Goal: Check status: Check status

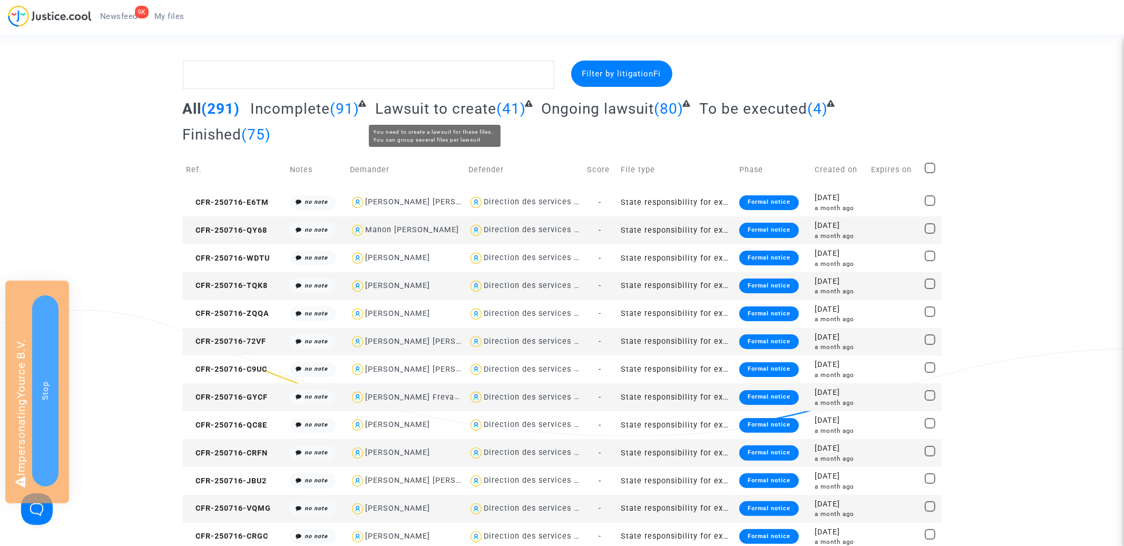
click at [473, 107] on span "Lawsuit to create" at bounding box center [435, 108] width 121 height 17
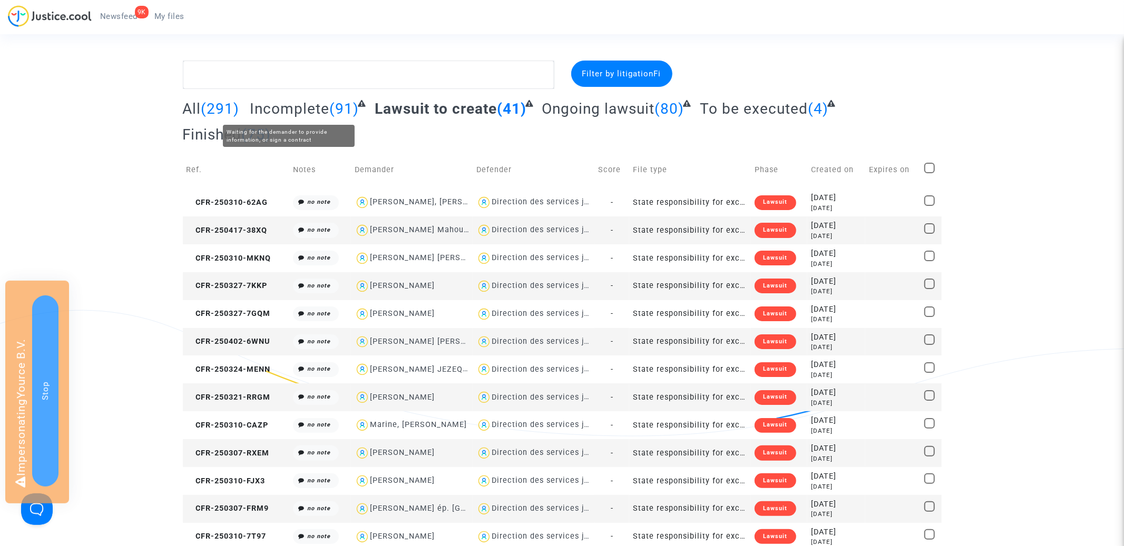
click at [313, 103] on span "Incomplete" at bounding box center [290, 108] width 80 height 17
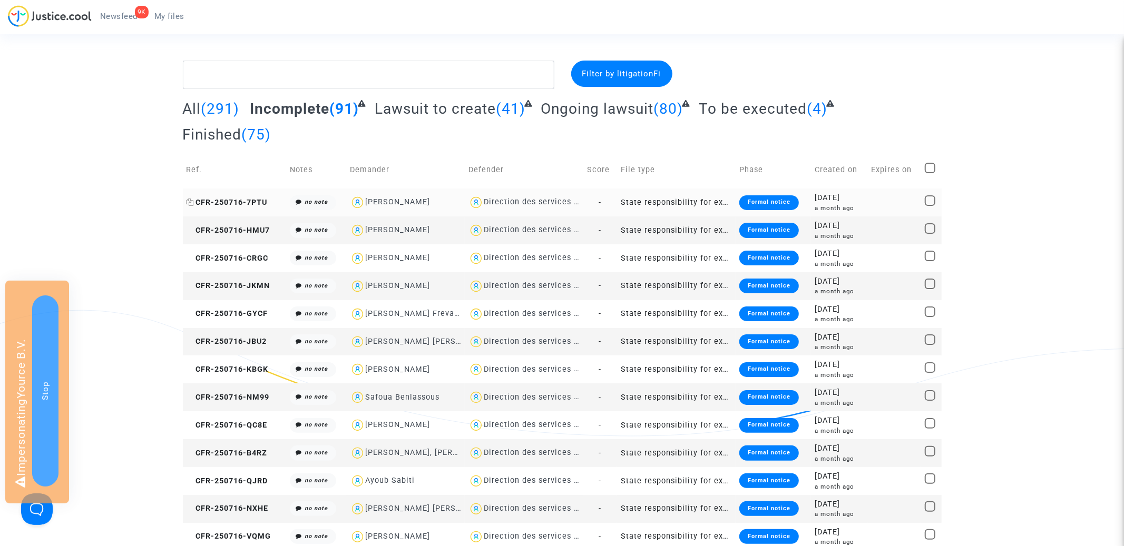
click at [250, 198] on span "CFR-250716-7PTU" at bounding box center [226, 202] width 81 height 9
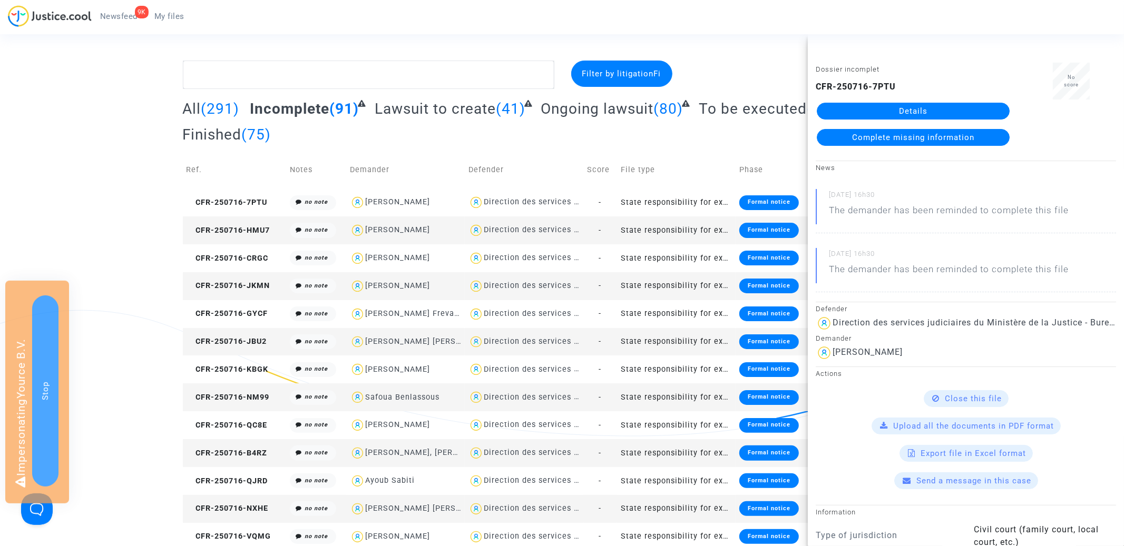
click at [900, 107] on link "Details" at bounding box center [913, 111] width 193 height 17
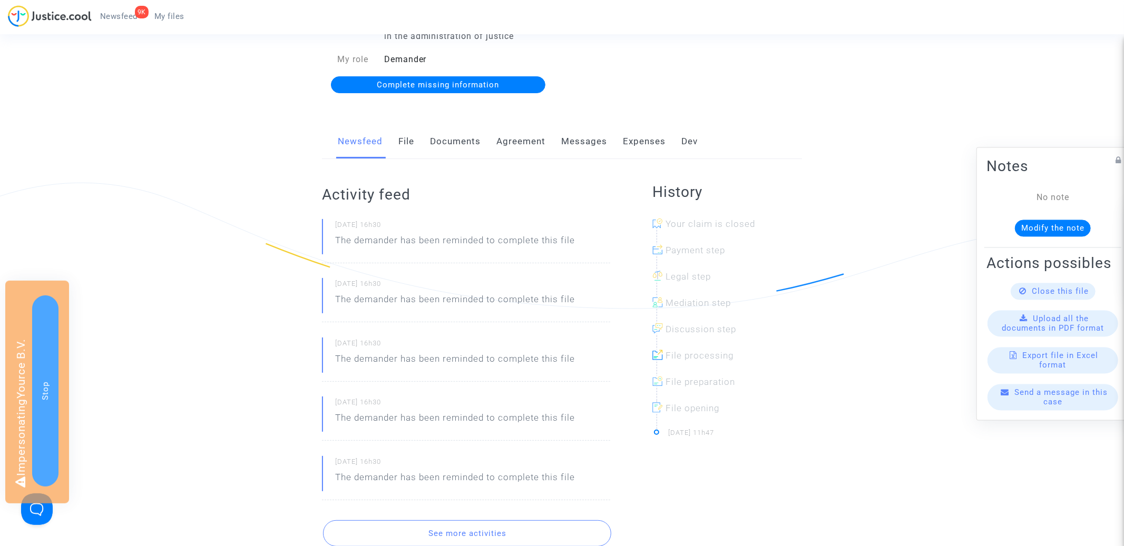
scroll to position [329, 0]
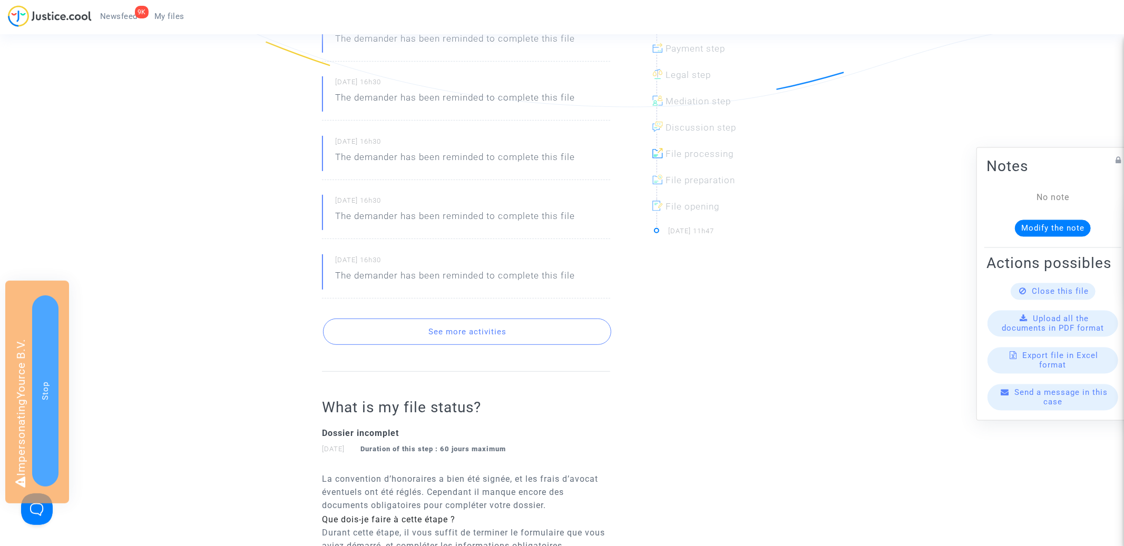
click at [433, 324] on button "See more activities" at bounding box center [467, 332] width 288 height 26
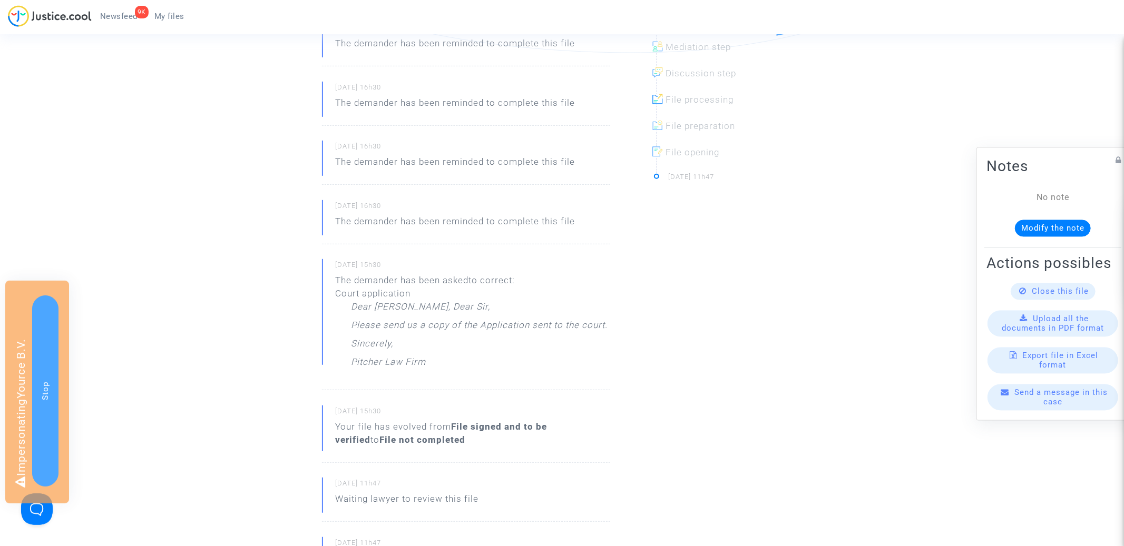
scroll to position [0, 0]
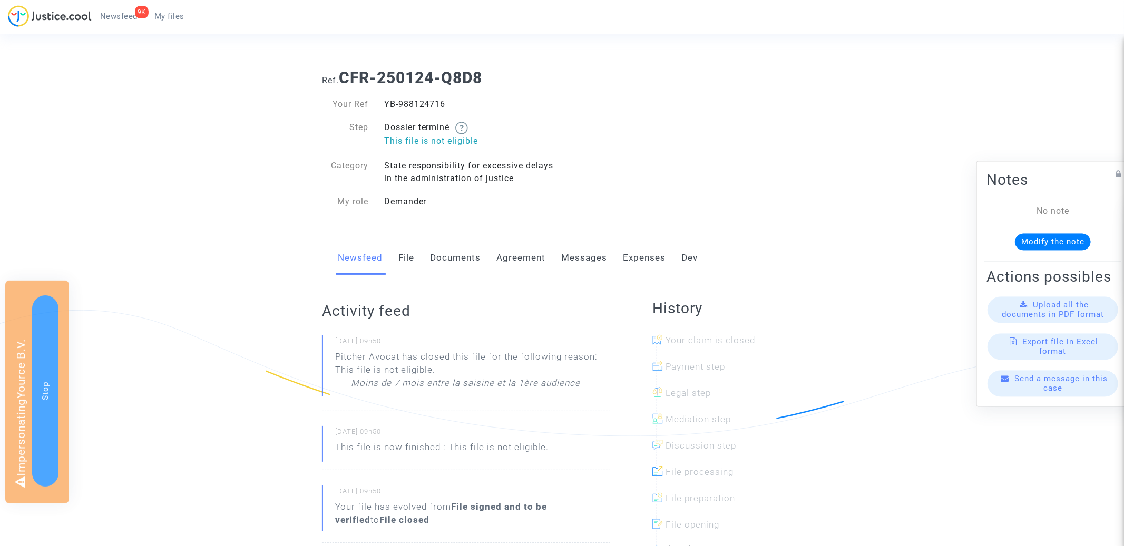
click at [170, 13] on span "My files" at bounding box center [169, 16] width 30 height 9
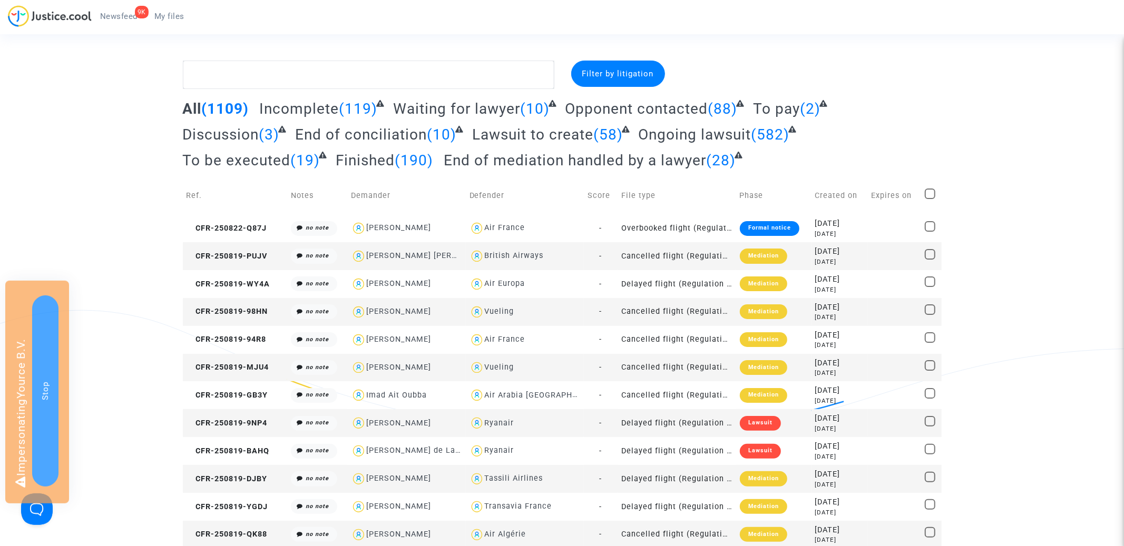
click at [630, 71] on span "Filter by litigation" at bounding box center [618, 73] width 72 height 9
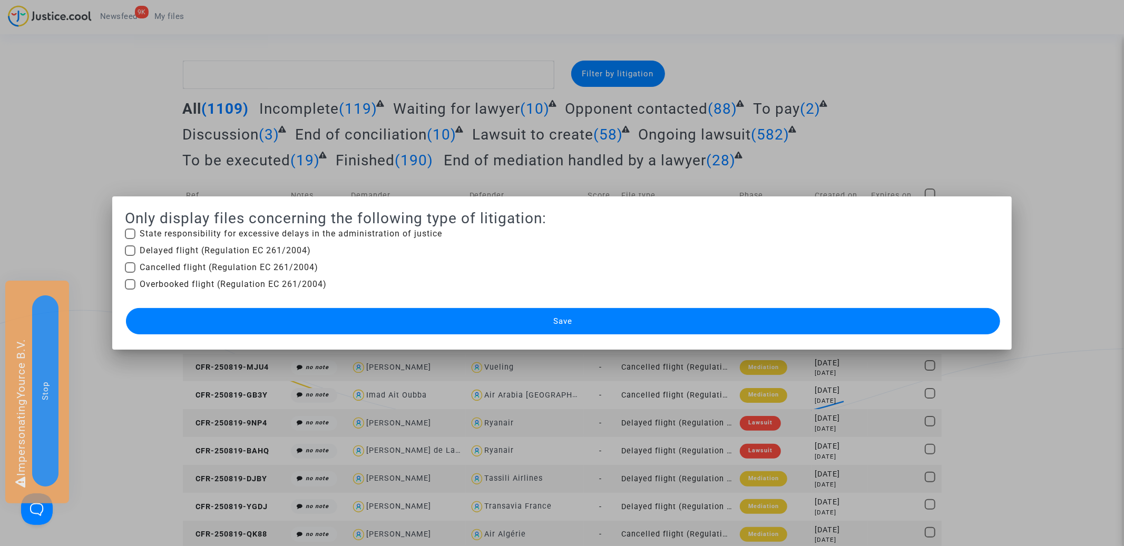
click at [755, 138] on div at bounding box center [562, 273] width 1124 height 546
